Goal: Transaction & Acquisition: Book appointment/travel/reservation

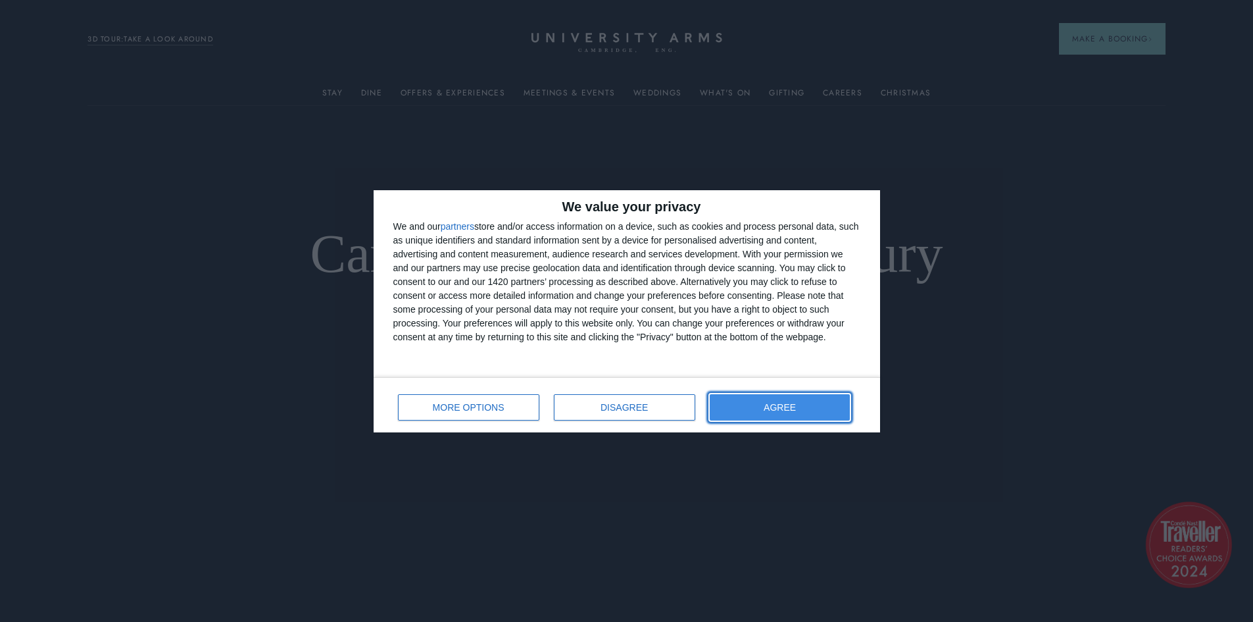
click at [823, 402] on button "AGREE" at bounding box center [780, 407] width 141 height 26
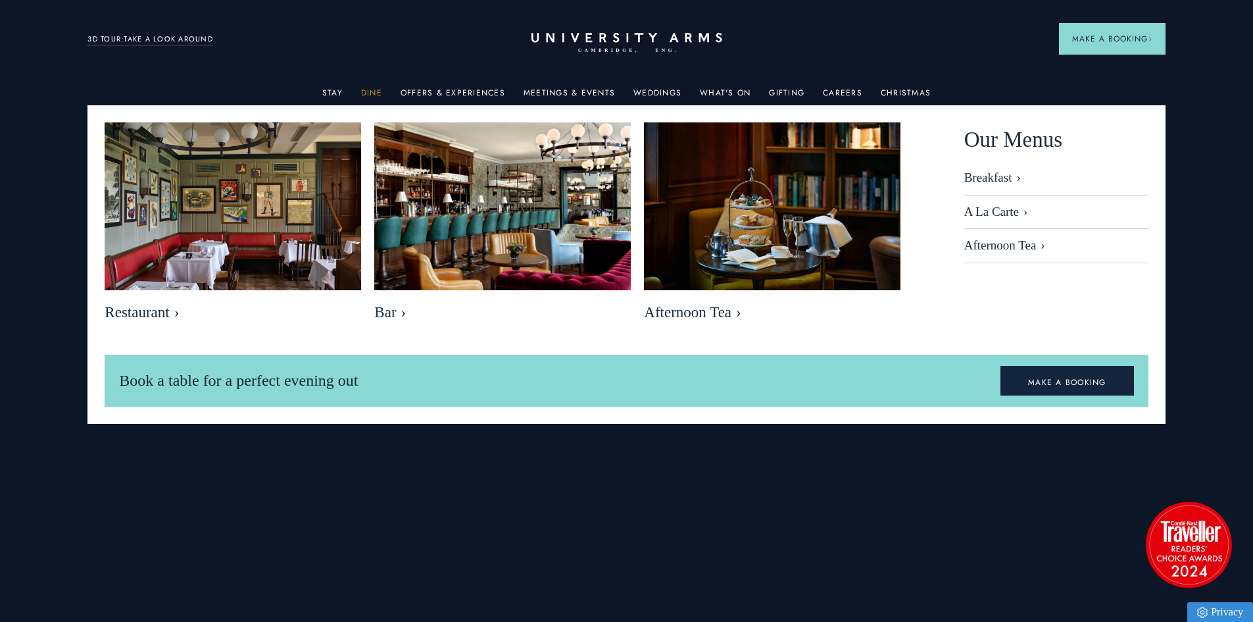
drag, startPoint x: 363, startPoint y: 92, endPoint x: 374, endPoint y: 97, distance: 12.4
click at [364, 92] on ul "Stay Rooms Suites From £459/night Superior Rooms From £249/night Classic Rooms …" at bounding box center [625, 92] width 1077 height 26
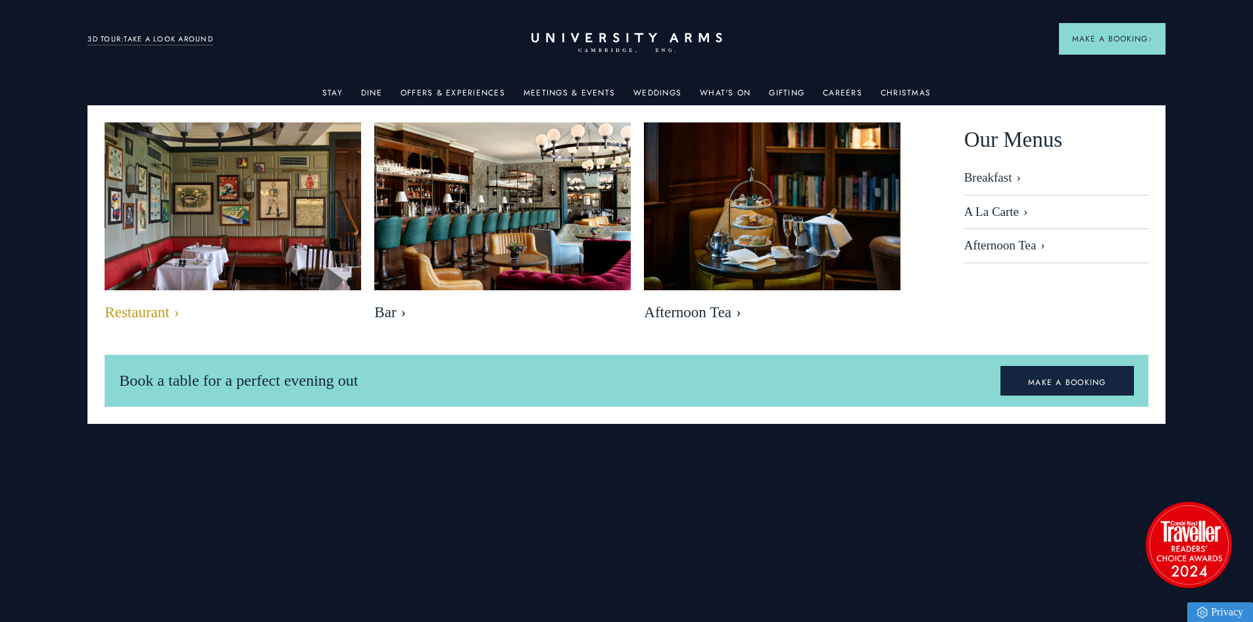
click at [143, 295] on link "Restaurant" at bounding box center [233, 225] width 257 height 206
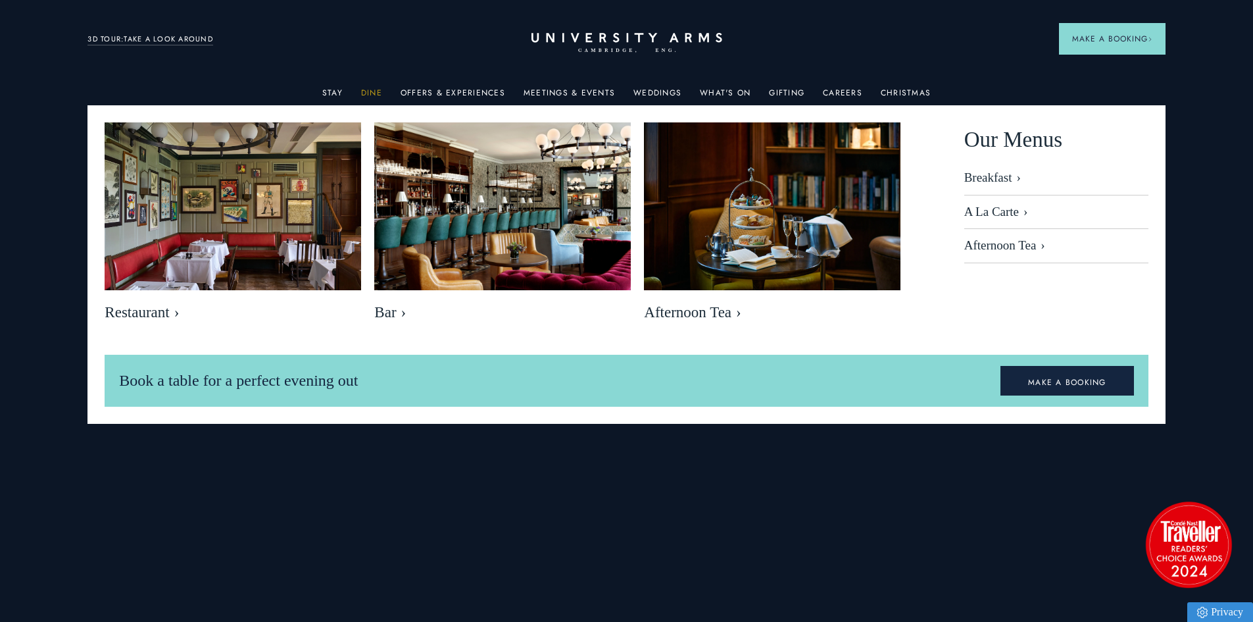
click at [376, 91] on link "Dine" at bounding box center [371, 96] width 21 height 17
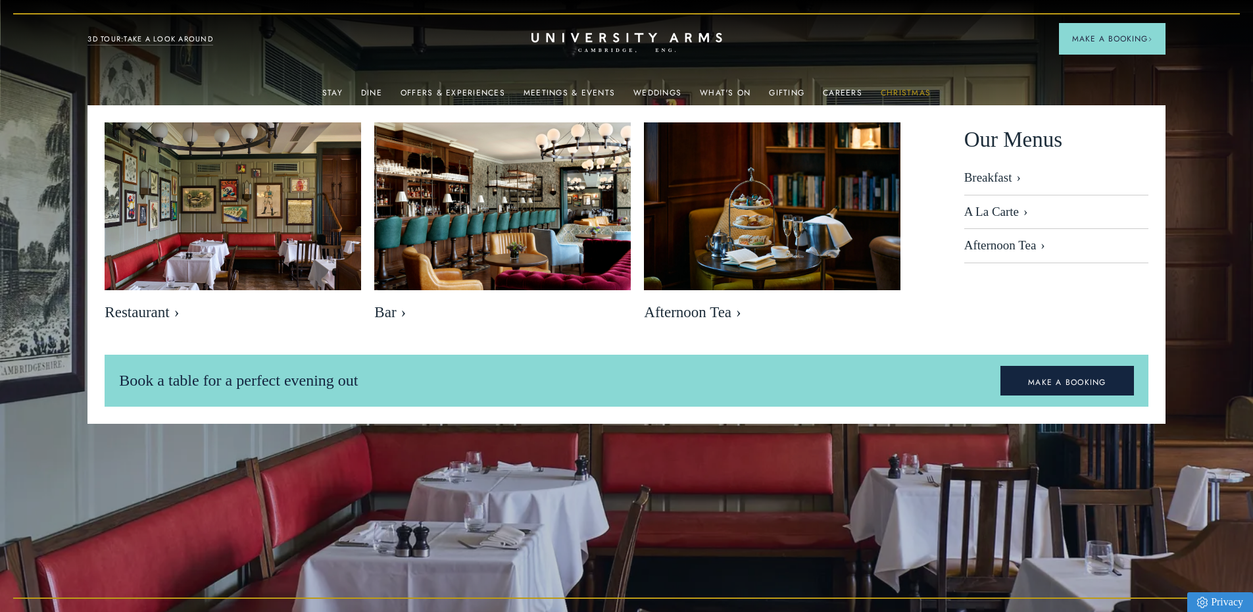
click at [905, 91] on link "Christmas" at bounding box center [906, 96] width 50 height 17
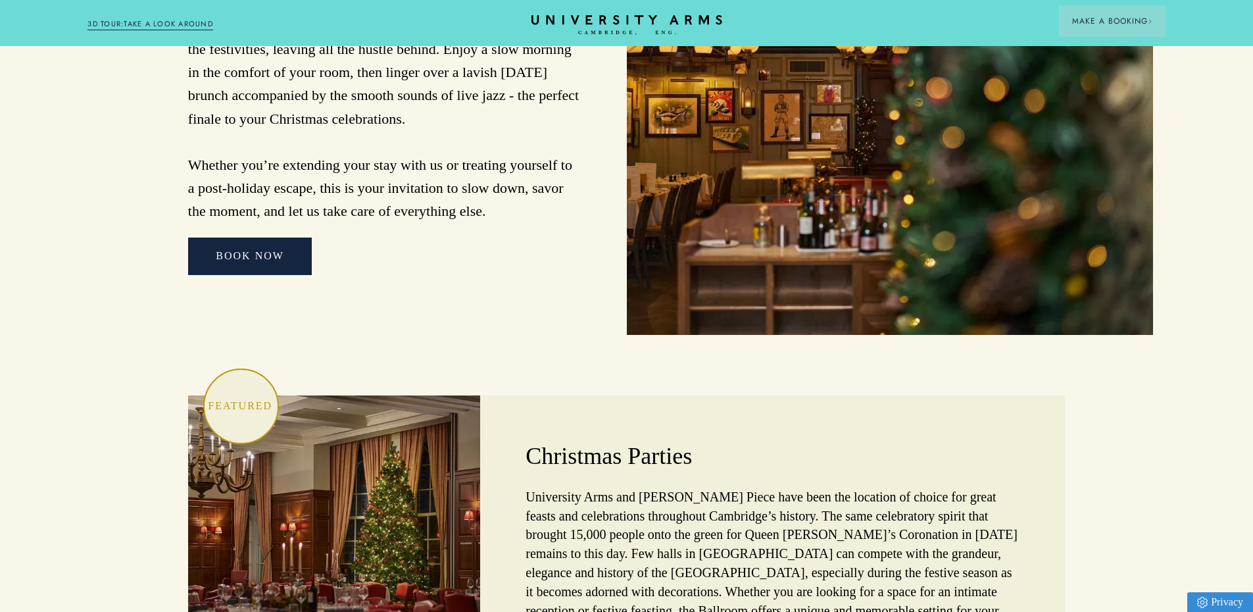
scroll to position [3618, 0]
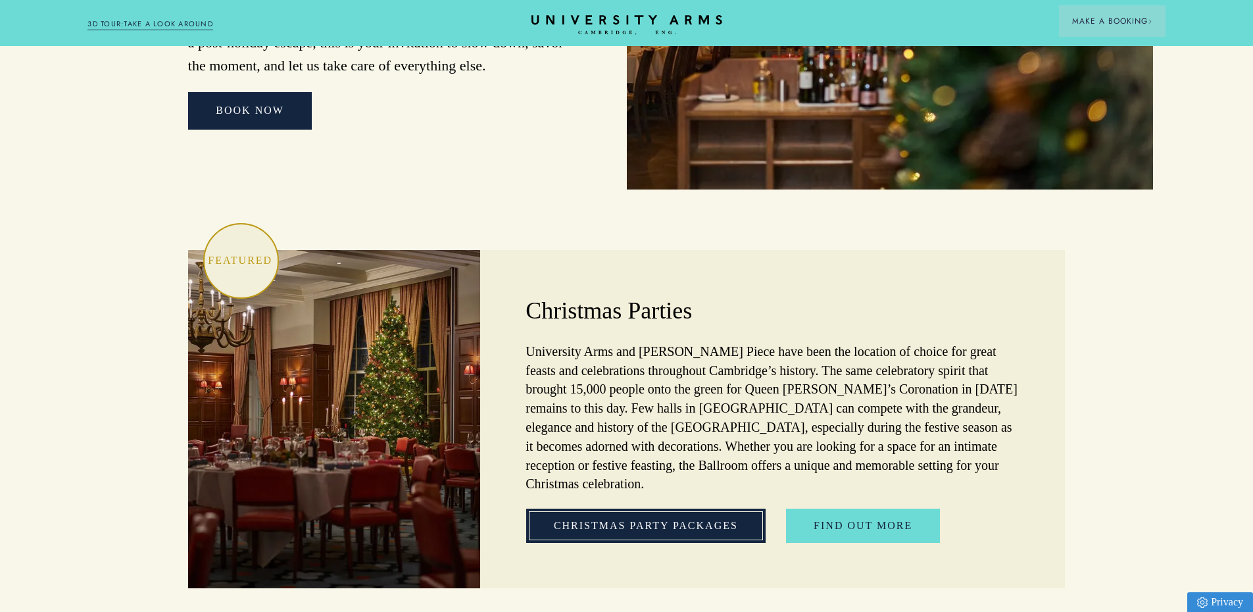
click at [674, 508] on link "Christmas Party Packages" at bounding box center [645, 525] width 239 height 34
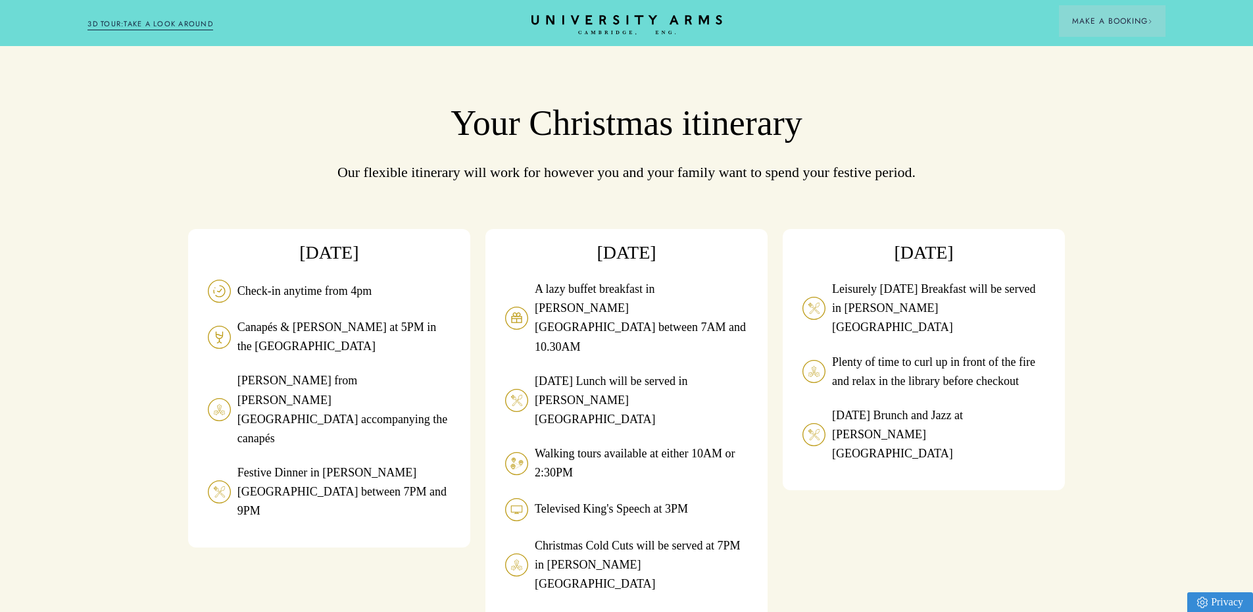
scroll to position [1118, 0]
